Goal: Download file/media

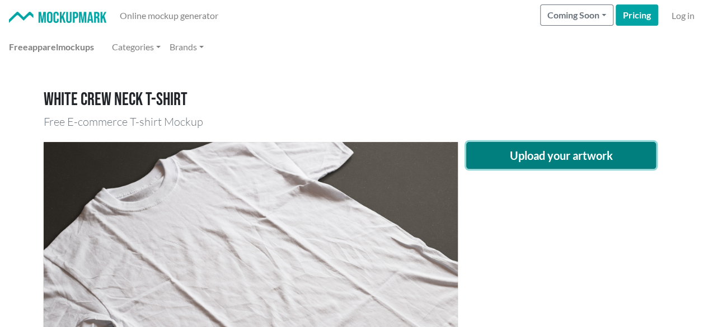
click at [577, 164] on button "Upload your artwork" at bounding box center [561, 155] width 190 height 27
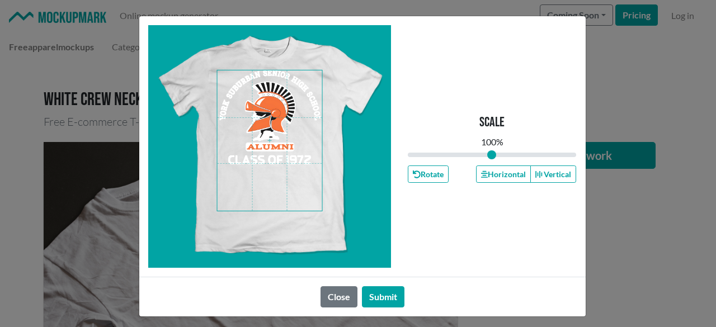
click at [272, 111] on span at bounding box center [269, 140] width 105 height 140
click at [503, 170] on button "Horizontal" at bounding box center [503, 174] width 55 height 17
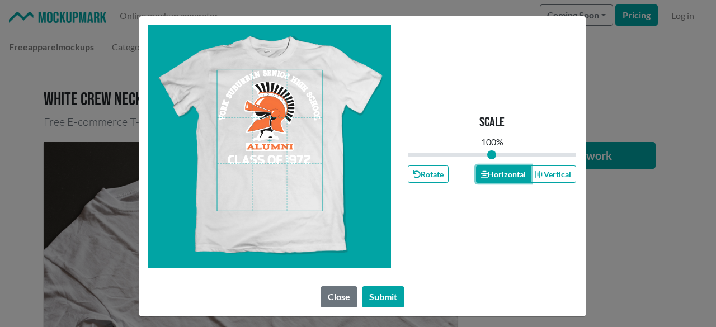
click at [502, 170] on button "Horizontal" at bounding box center [503, 174] width 55 height 17
click at [387, 295] on button "Submit" at bounding box center [383, 296] width 43 height 21
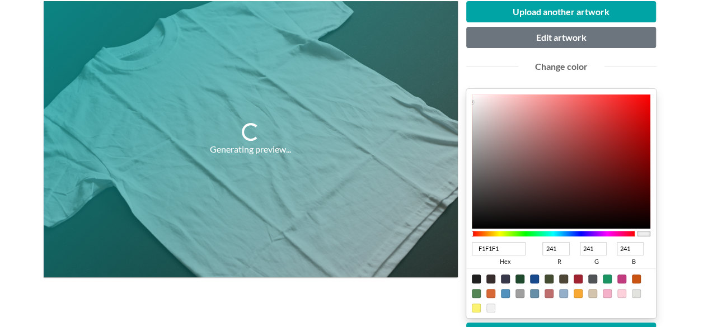
scroll to position [168, 0]
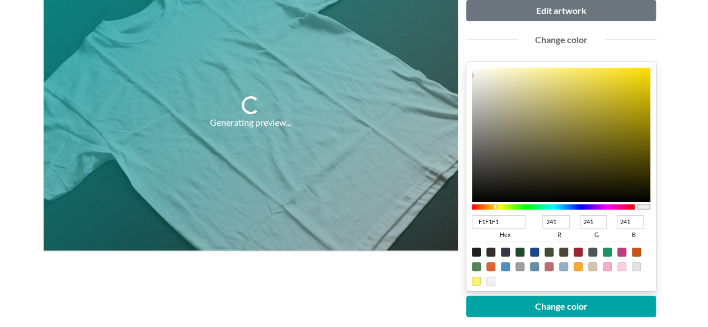
click at [495, 208] on div at bounding box center [553, 207] width 163 height 6
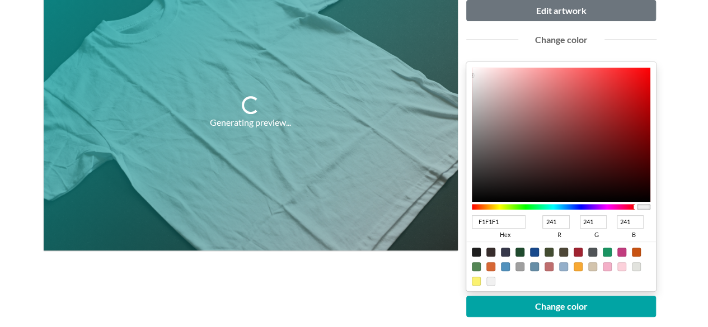
drag, startPoint x: 495, startPoint y: 208, endPoint x: 647, endPoint y: 206, distance: 151.6
click at [647, 206] on div at bounding box center [561, 207] width 179 height 10
click at [578, 265] on div at bounding box center [577, 266] width 9 height 9
type input "F8A933"
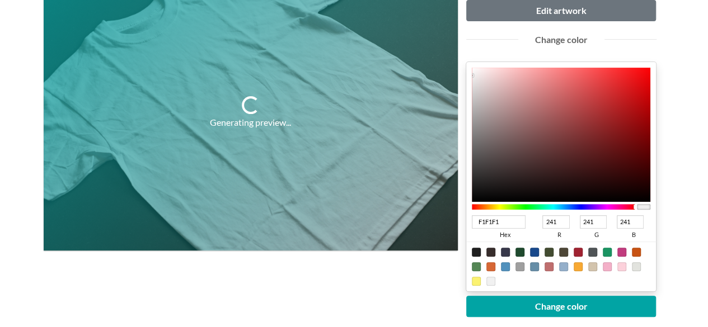
type input "248"
type input "169"
type input "51"
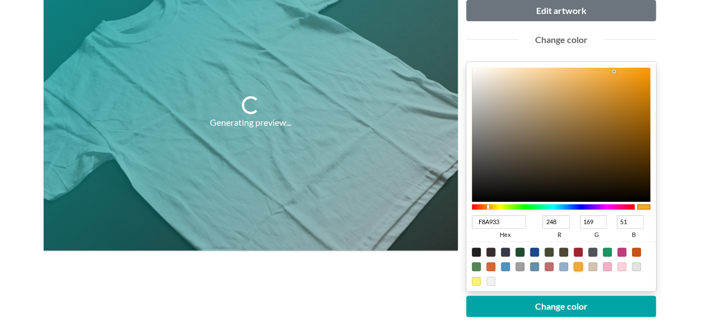
type input "C67F13"
type input "198"
type input "127"
type input "19"
type input "C77F10"
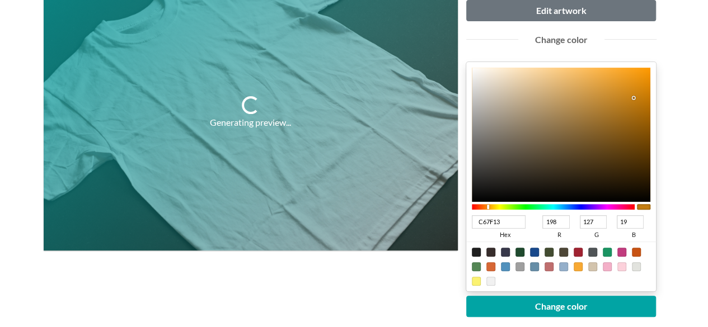
type input "199"
type input "16"
type input "C67A04"
type input "198"
type input "122"
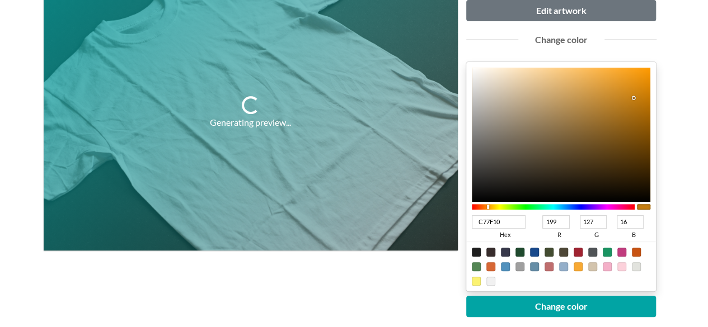
type input "4"
type input "C67902"
type input "121"
type input "2"
drag, startPoint x: 633, startPoint y: 97, endPoint x: 648, endPoint y: 97, distance: 15.7
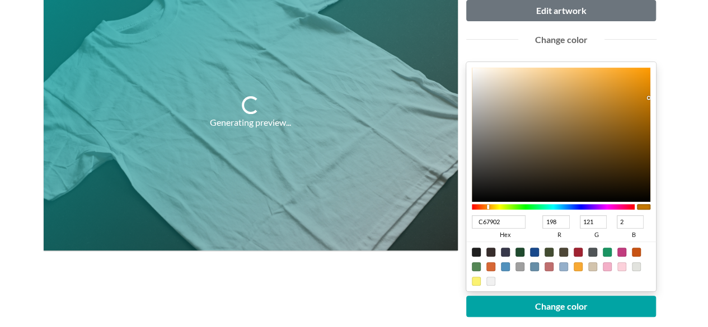
click at [648, 97] on div at bounding box center [561, 135] width 179 height 134
click at [389, 282] on div "Generating preview..." at bounding box center [251, 199] width 414 height 450
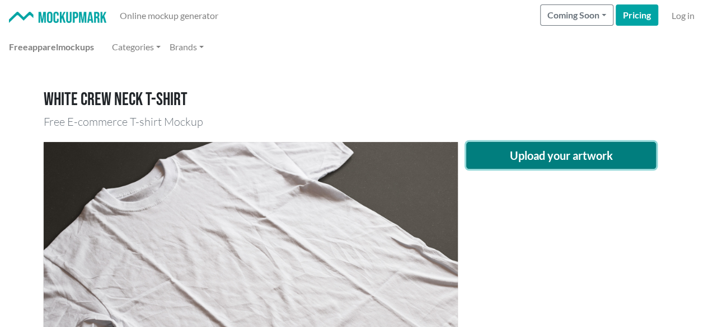
click at [513, 158] on button "Upload your artwork" at bounding box center [561, 155] width 190 height 27
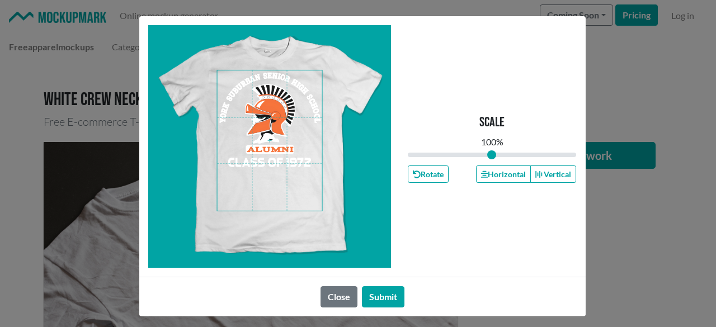
click at [268, 118] on span at bounding box center [269, 140] width 105 height 140
click at [511, 177] on button "Horizontal" at bounding box center [503, 174] width 55 height 17
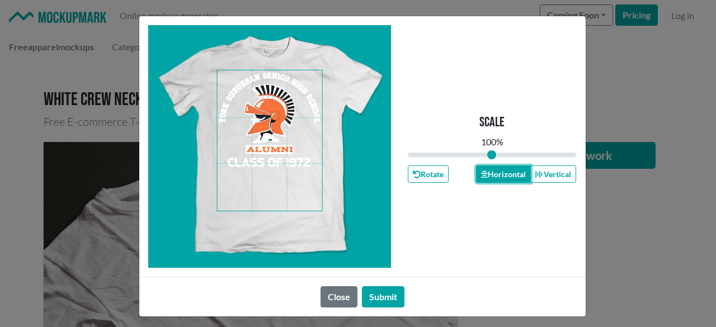
click at [511, 177] on button "Horizontal" at bounding box center [503, 174] width 55 height 17
click at [381, 298] on button "Submit" at bounding box center [383, 296] width 43 height 21
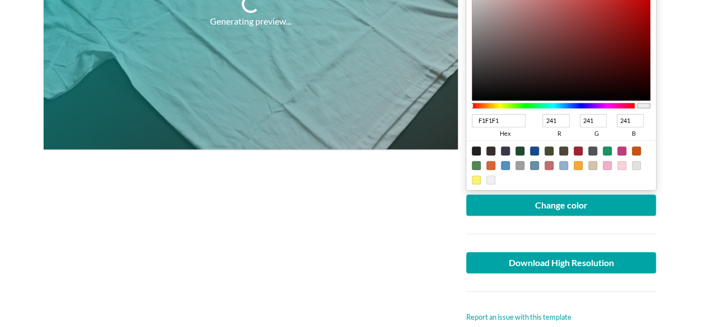
scroll to position [280, 0]
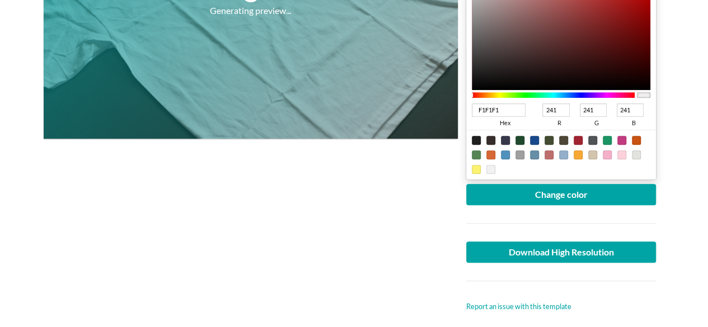
click at [576, 155] on div at bounding box center [577, 154] width 9 height 9
type input "F8A933"
type input "248"
type input "169"
type input "51"
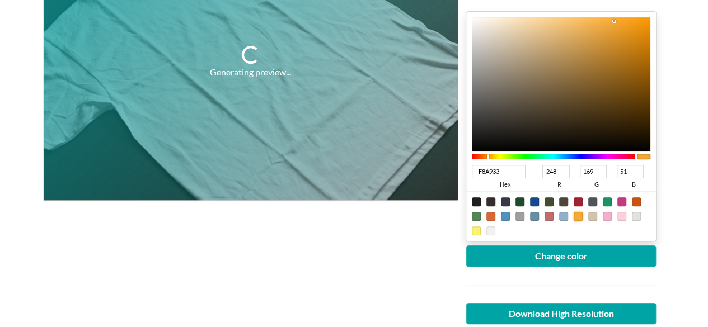
scroll to position [168, 0]
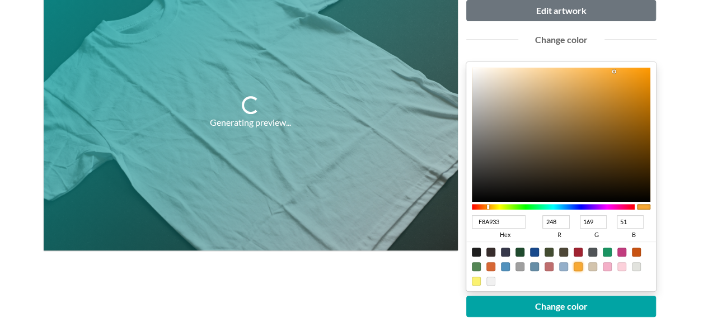
type input "D7860D"
type input "215"
type input "134"
type input "13"
type input "D8860B"
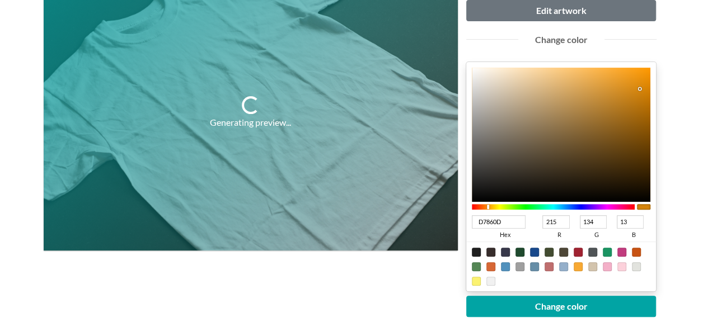
type input "216"
type input "11"
type input "D88405"
type input "132"
type input "5"
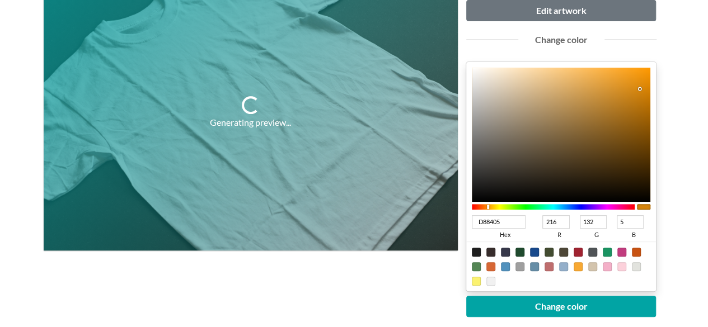
type input "D88404"
type input "4"
type input "DC8500"
type input "220"
type input "133"
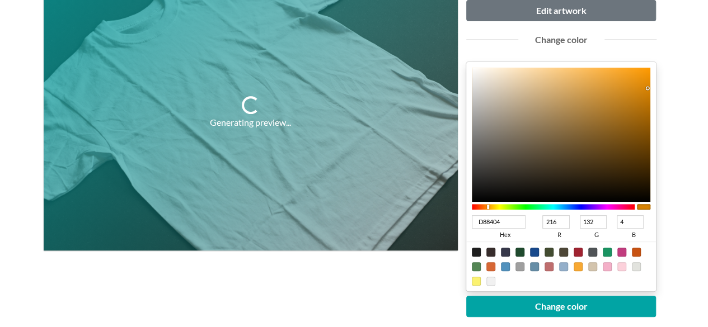
type input "0"
type input "DF8700"
type input "223"
type input "135"
type input "E08800"
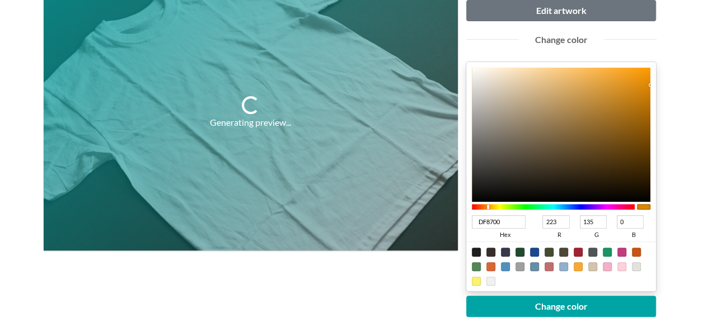
type input "224"
type input "136"
drag, startPoint x: 639, startPoint y: 88, endPoint x: 661, endPoint y: 83, distance: 21.7
click at [661, 83] on div "Upload another artwork Edit artwork Change color E08800 hex 224 r 136 g 0 b 100…" at bounding box center [561, 199] width 207 height 450
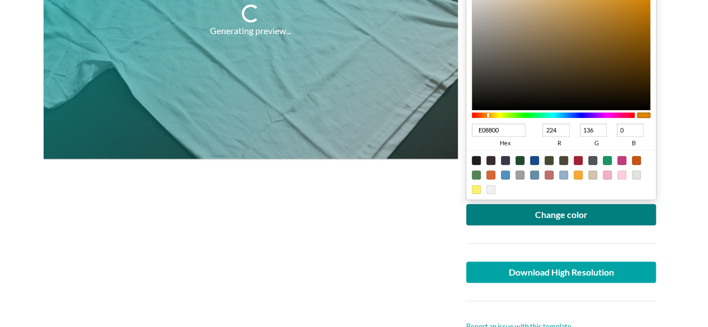
scroll to position [280, 0]
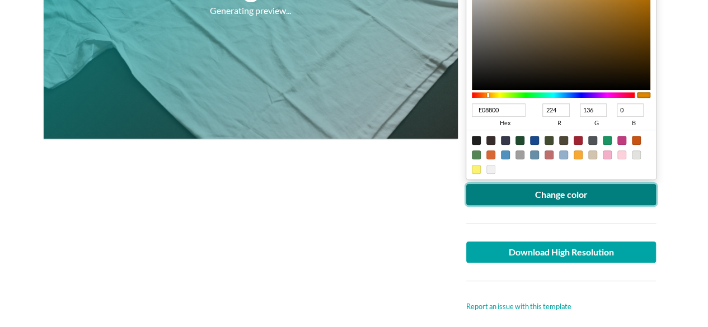
click at [610, 195] on button "Change color" at bounding box center [561, 194] width 190 height 21
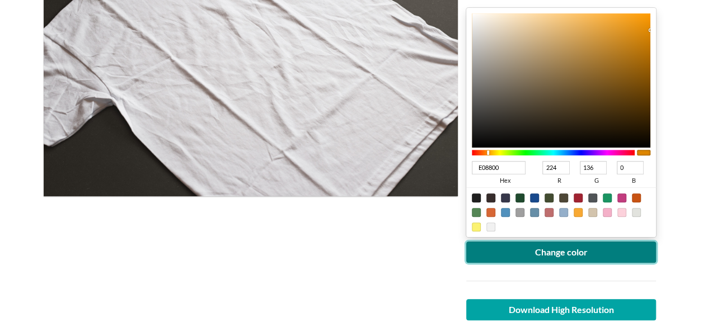
scroll to position [224, 0]
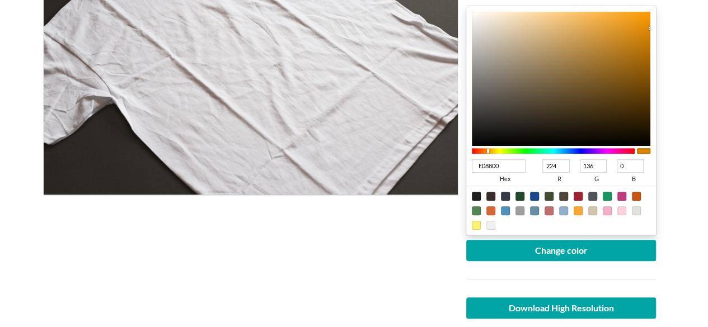
click at [488, 207] on div at bounding box center [490, 210] width 9 height 9
type input "D76735"
type input "215"
type input "103"
type input "53"
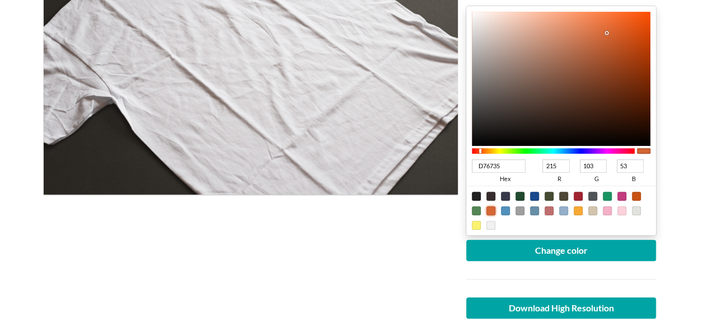
type input "C64A13"
type input "198"
type input "74"
type input "19"
type input "C64A12"
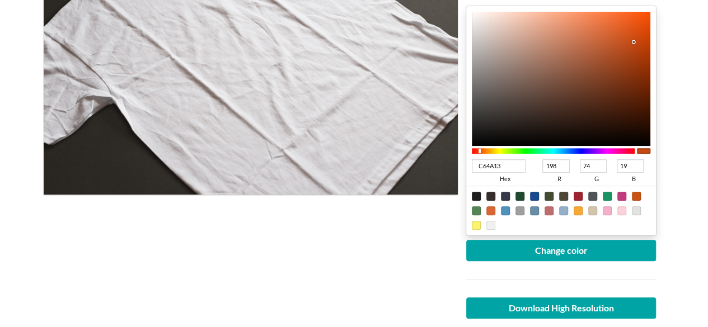
type input "18"
type input "C3440B"
type input "195"
type input "68"
type input "11"
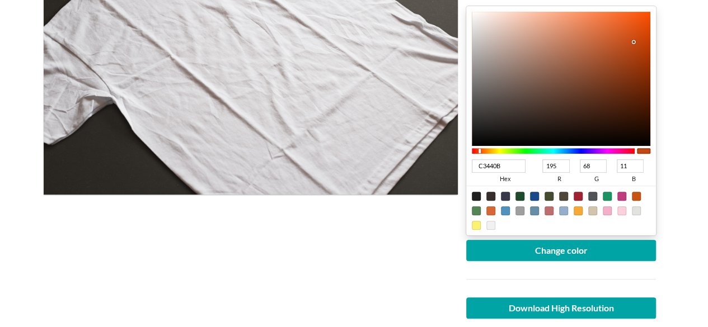
type input "C44005"
type input "196"
type input "64"
type input "5"
type input "C63E01"
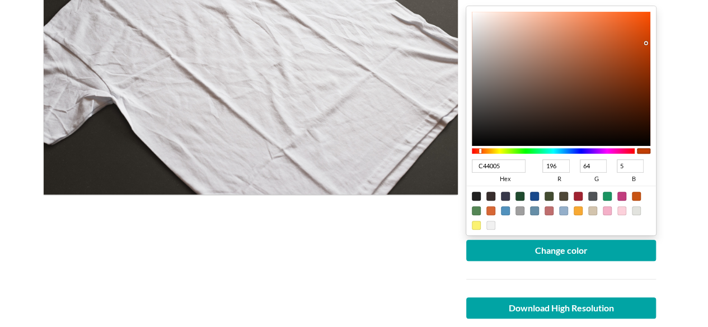
type input "198"
type input "62"
type input "1"
type input "C63E00"
type input "0"
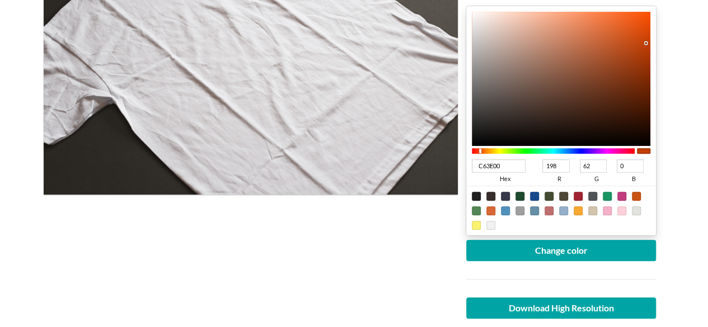
type input "C73E00"
type input "199"
type input "C93E00"
type input "201"
drag, startPoint x: 633, startPoint y: 41, endPoint x: 655, endPoint y: 40, distance: 21.8
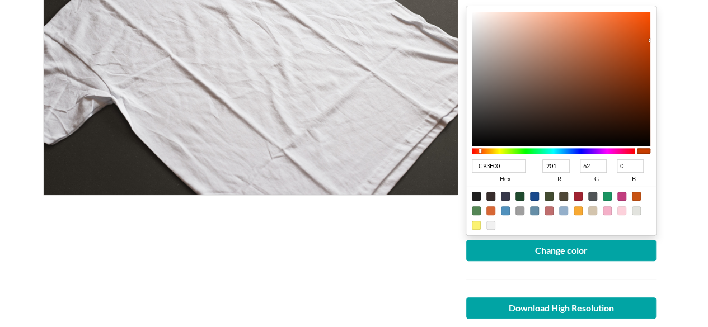
click at [655, 40] on div "C93E00 hex 201 r 62 g 0 b 100 a" at bounding box center [561, 120] width 190 height 229
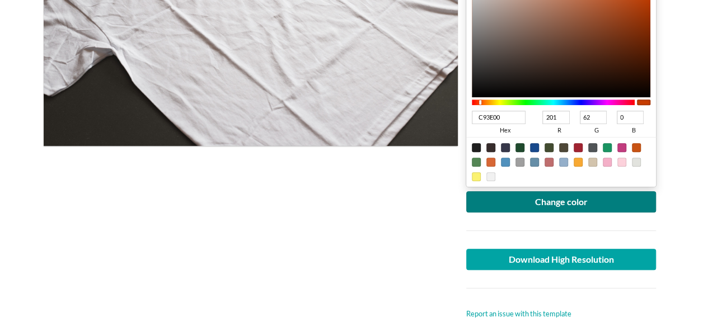
scroll to position [336, 0]
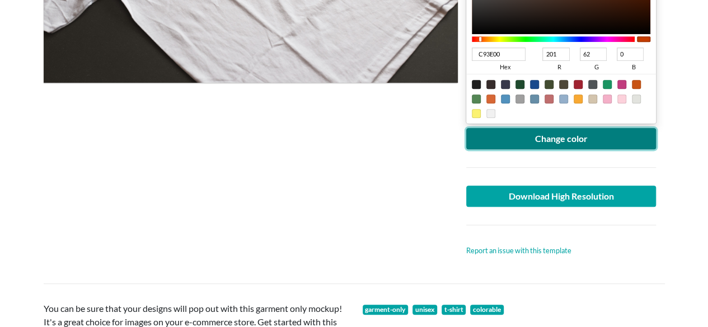
click at [592, 143] on button "Change color" at bounding box center [561, 138] width 190 height 21
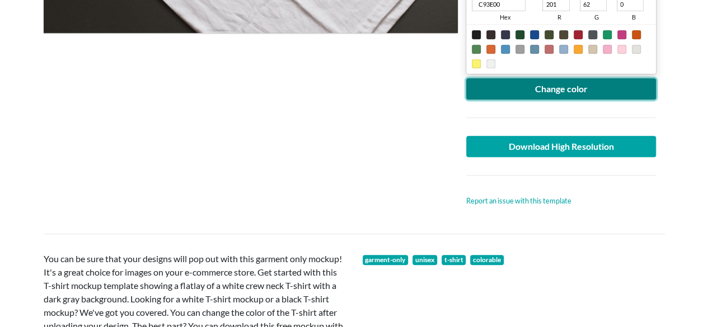
scroll to position [392, 0]
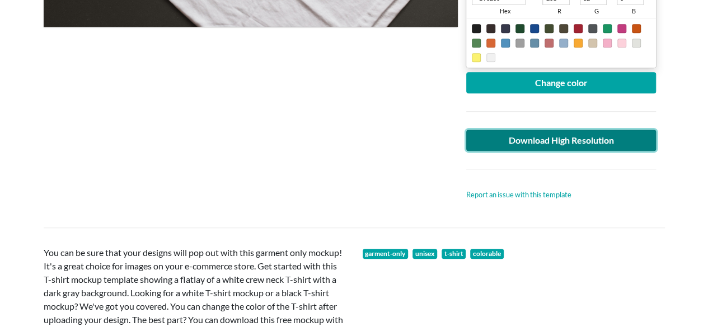
click at [559, 144] on link "Download High Resolution" at bounding box center [561, 140] width 190 height 21
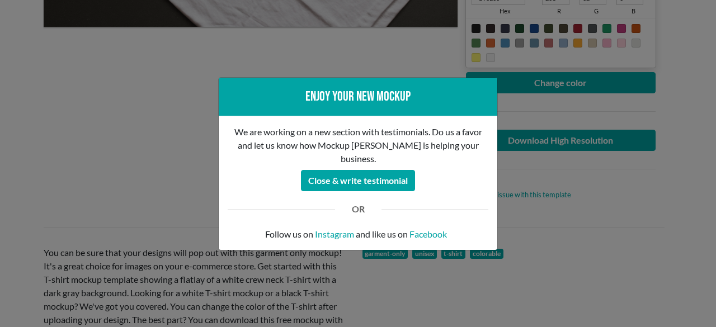
click at [163, 98] on div "Enjoy your new mockup We are working on a new section with testimonials. Do us …" at bounding box center [358, 163] width 716 height 327
